Goal: Task Accomplishment & Management: Manage account settings

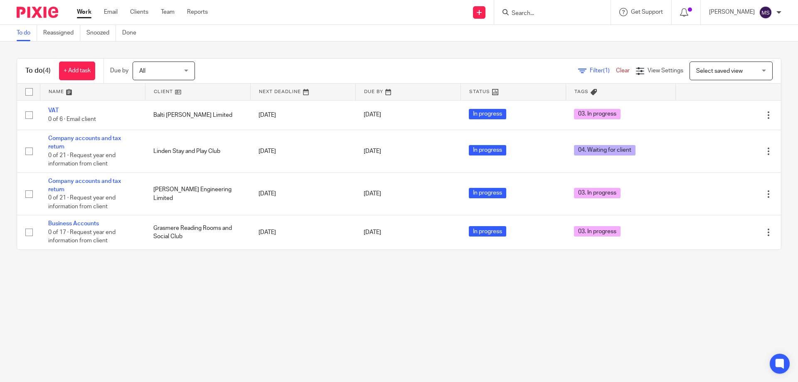
click at [521, 17] on input "Search" at bounding box center [548, 13] width 75 height 7
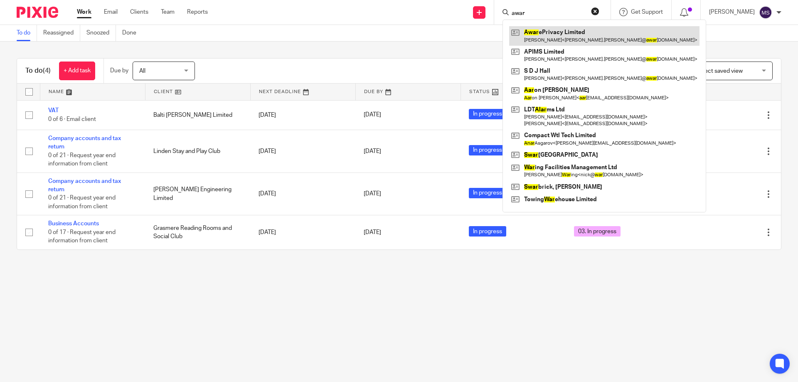
type input "awar"
click at [543, 33] on link at bounding box center [604, 35] width 190 height 19
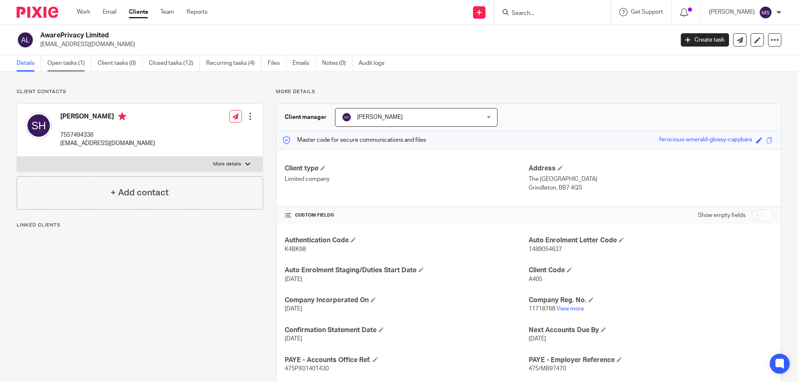
click at [64, 61] on link "Open tasks (1)" at bounding box center [69, 63] width 44 height 16
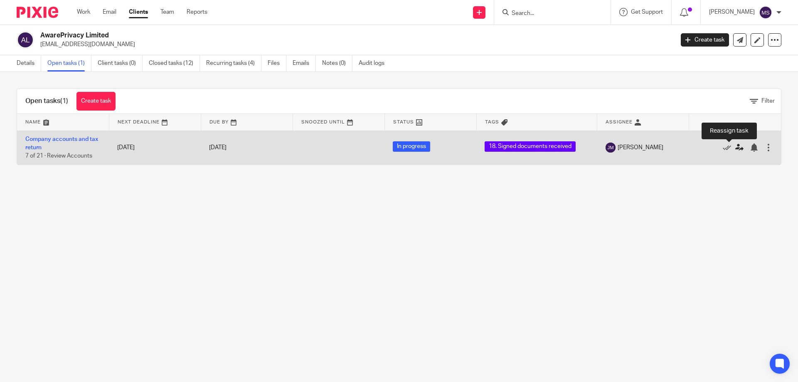
click at [736, 148] on icon at bounding box center [740, 147] width 8 height 8
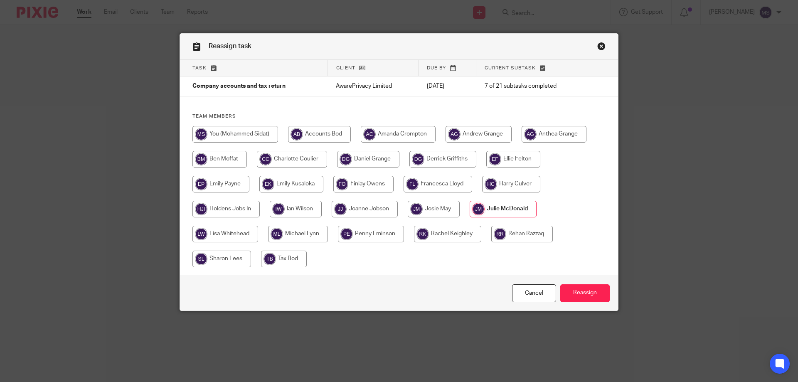
click at [219, 136] on input "radio" at bounding box center [236, 134] width 86 height 17
radio input "true"
click at [601, 291] on input "Reassign" at bounding box center [585, 293] width 49 height 18
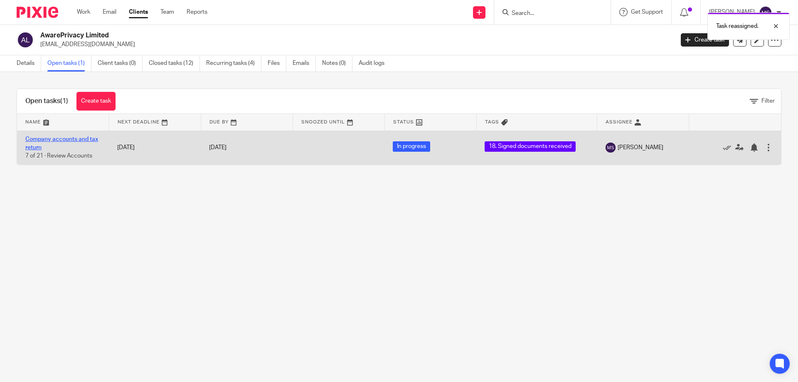
click at [96, 140] on link "Company accounts and tax return" at bounding box center [61, 143] width 73 height 14
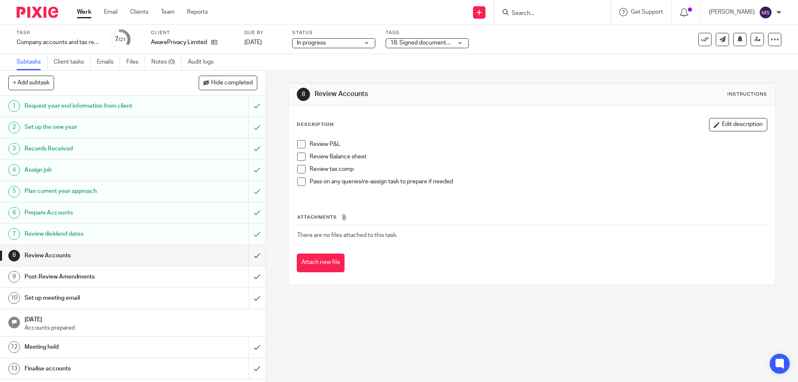
click at [418, 48] on div "Tags 18. Signed documents received 01. Requested info 02. Records received 03. …" at bounding box center [427, 40] width 83 height 20
click at [418, 47] on span "18. Signed documents received" at bounding box center [421, 43] width 62 height 9
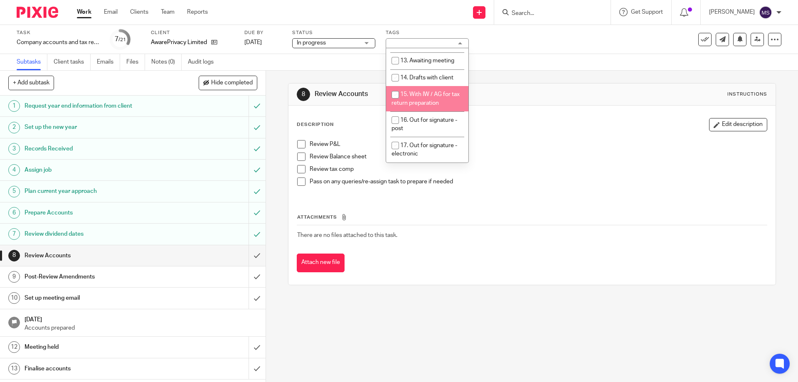
scroll to position [291, 0]
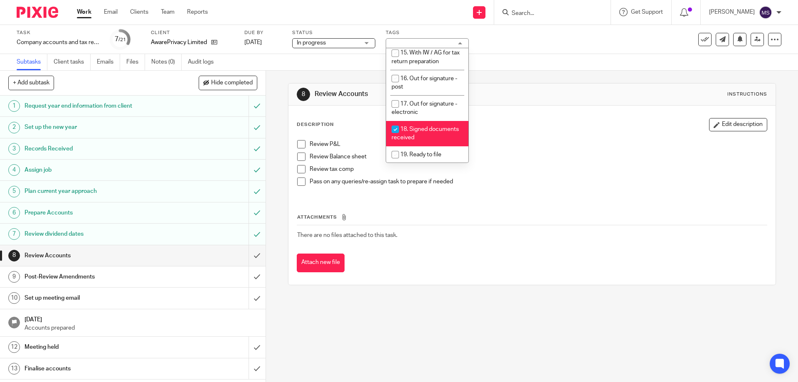
click at [413, 126] on span "18. Signed documents received" at bounding box center [425, 133] width 67 height 15
checkbox input "false"
click at [414, 152] on span "19. Ready to file" at bounding box center [420, 155] width 41 height 6
checkbox input "true"
click at [543, 99] on div "8 Review Accounts Instructions" at bounding box center [532, 94] width 470 height 13
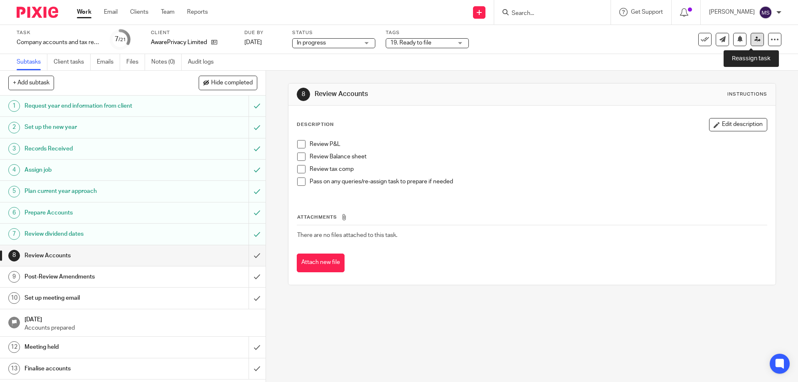
click at [755, 39] on icon at bounding box center [758, 39] width 6 height 6
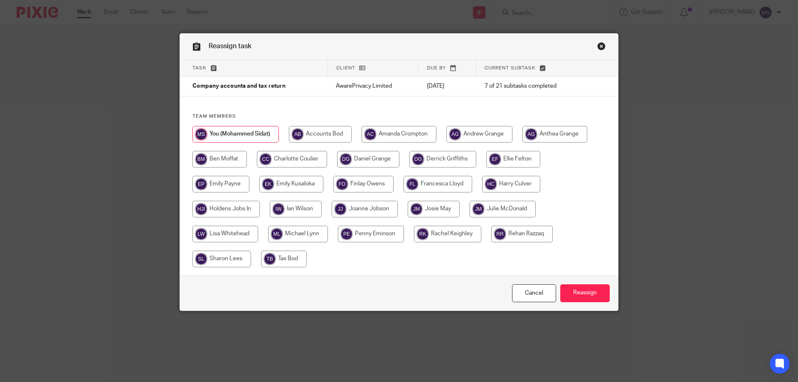
click at [413, 159] on input "radio" at bounding box center [443, 159] width 67 height 17
radio input "true"
click at [597, 292] on input "Reassign" at bounding box center [585, 293] width 49 height 18
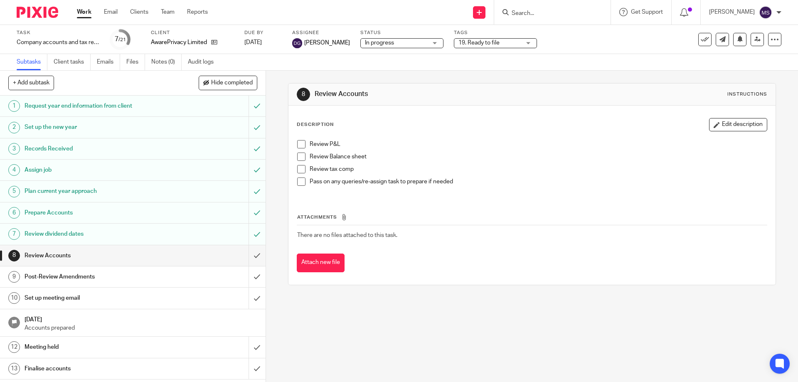
click at [90, 12] on link "Work" at bounding box center [84, 12] width 15 height 8
